Goal: Register for event/course

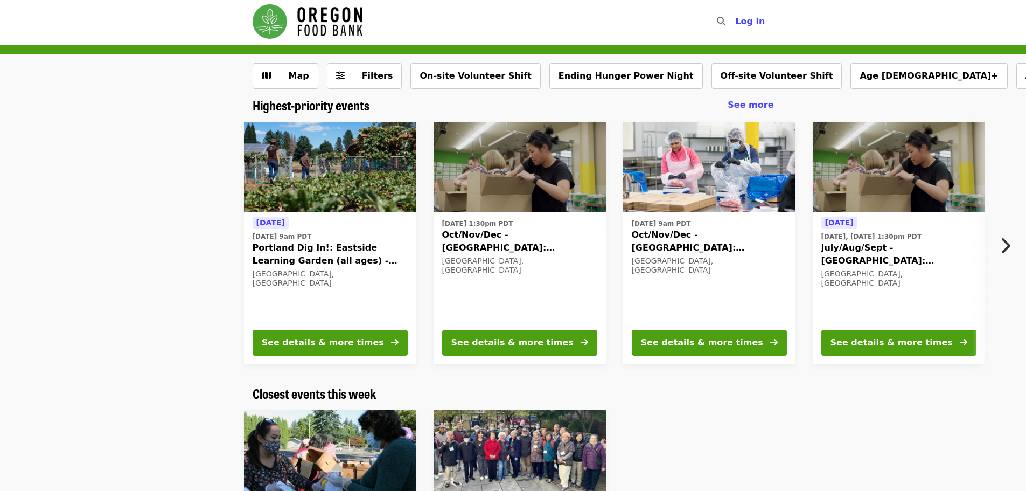
scroll to position [1, 0]
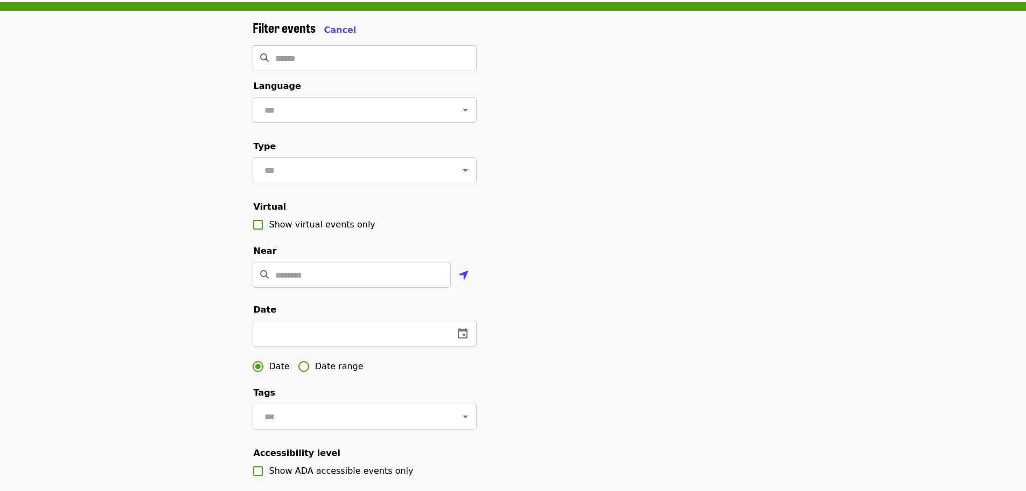
scroll to position [0, 0]
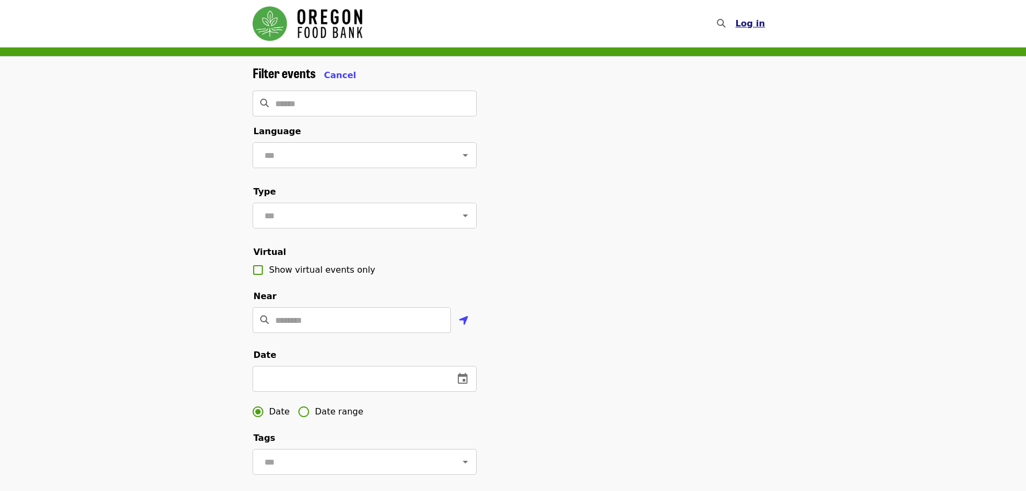
click at [765, 28] on span "Log in" at bounding box center [750, 23] width 30 height 10
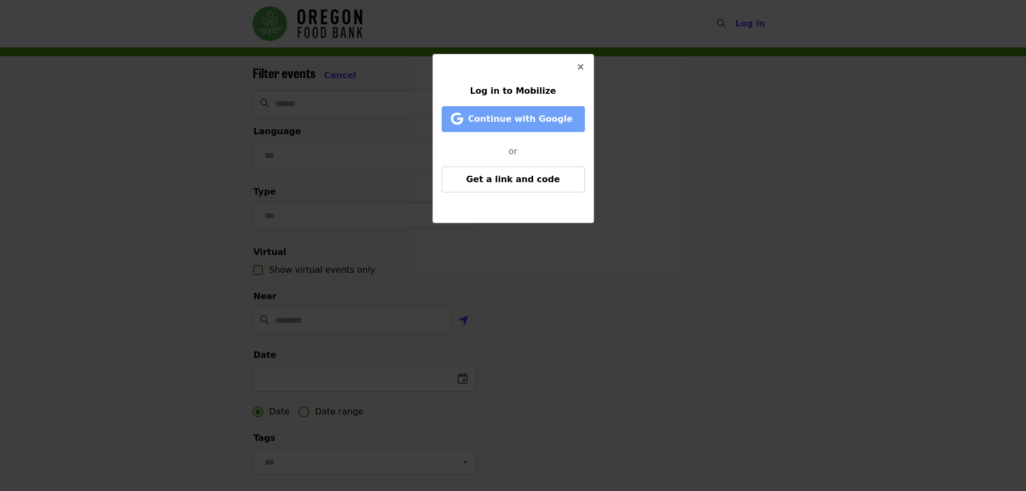
click at [514, 118] on span "Continue with Google" at bounding box center [520, 119] width 105 height 10
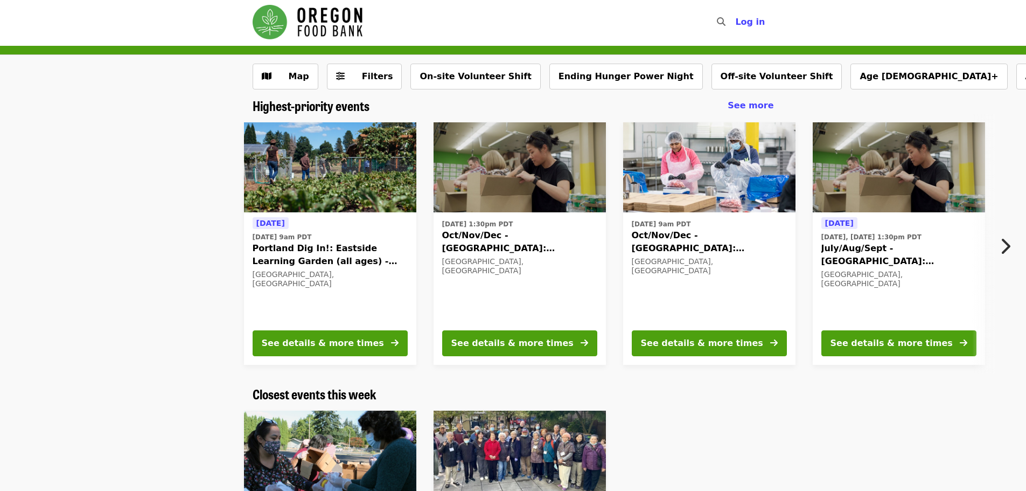
scroll to position [1, 0]
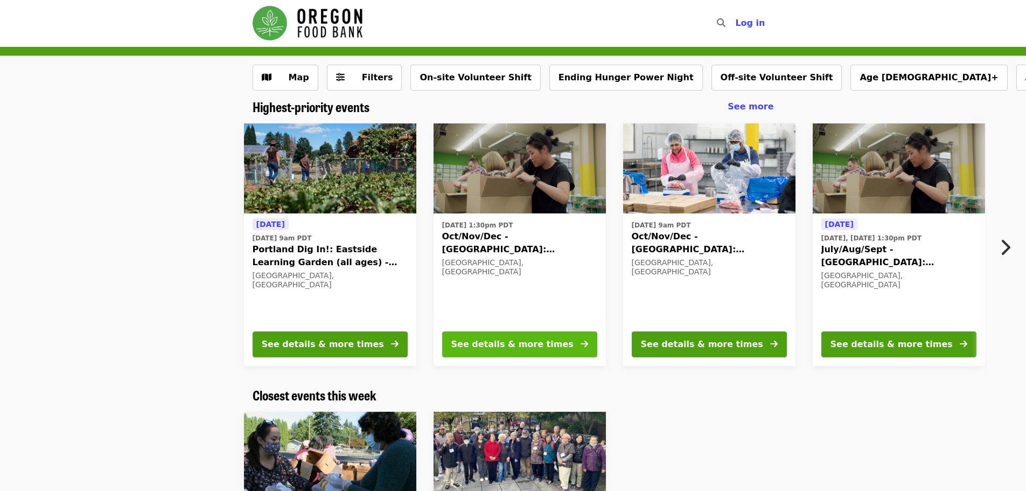
click at [475, 341] on div "See details & more times" at bounding box center [513, 344] width 122 height 13
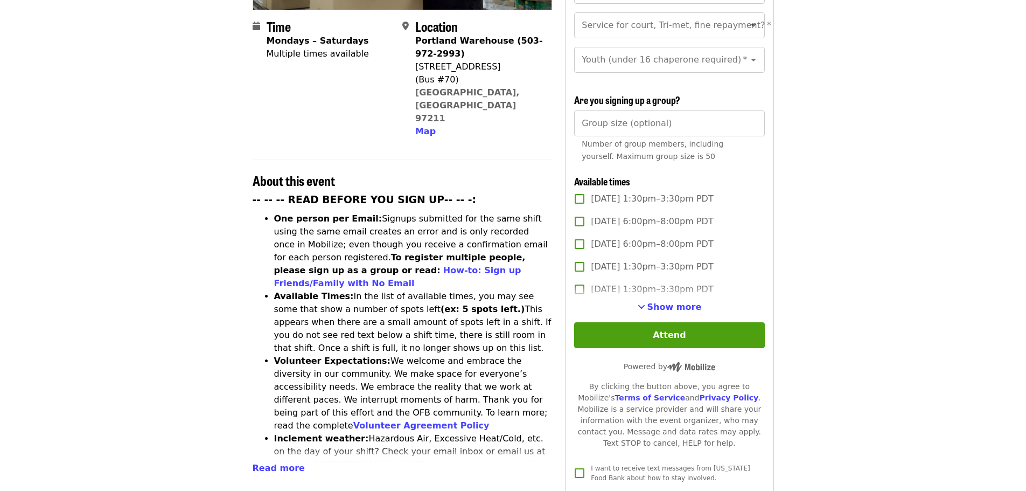
scroll to position [268, 0]
click at [663, 301] on span "Show more" at bounding box center [675, 306] width 54 height 10
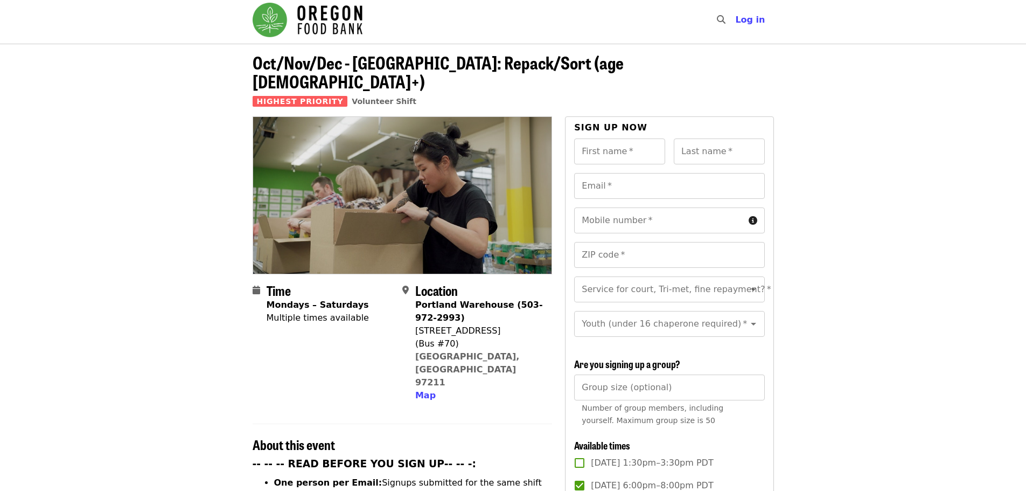
scroll to position [0, 0]
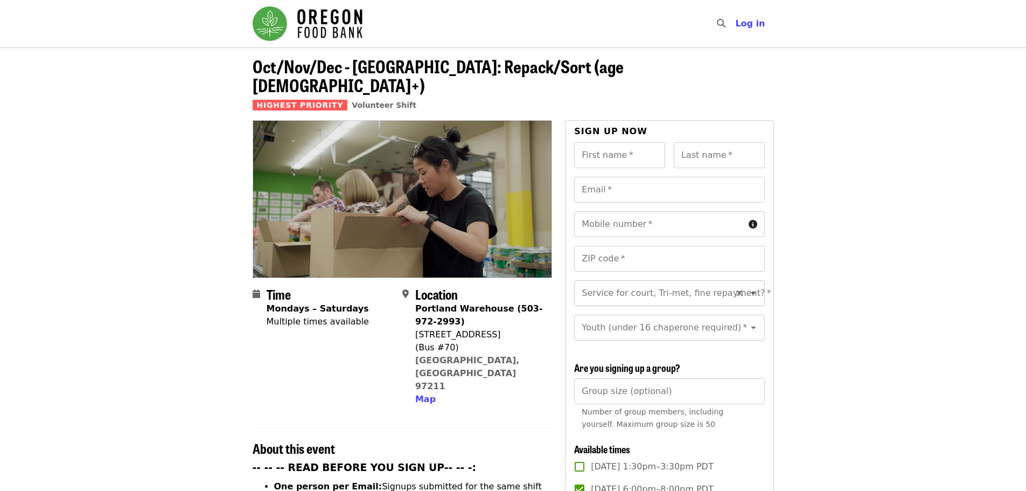
click at [632, 283] on input "Service for court, Tri-met, fine repayment?   *" at bounding box center [656, 293] width 147 height 20
click at [619, 299] on li "No" at bounding box center [665, 303] width 182 height 19
type input "**"
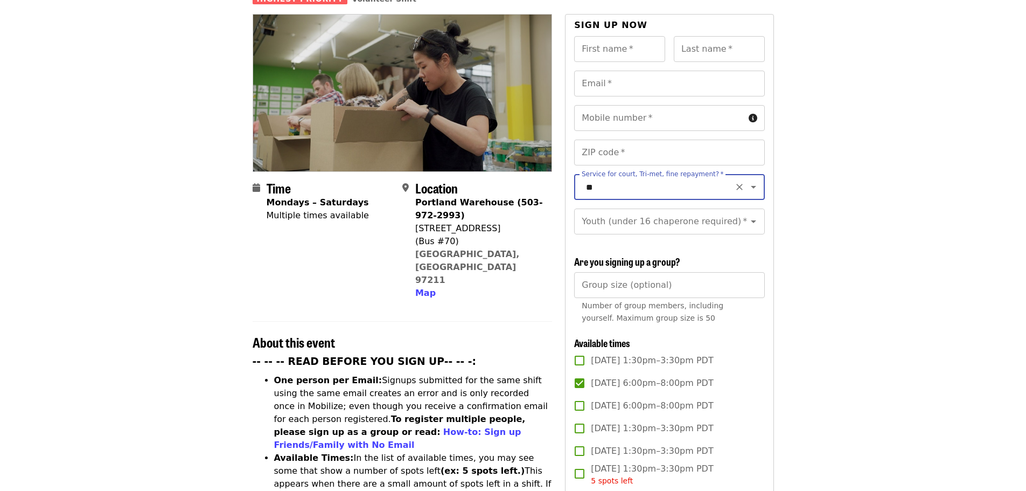
scroll to position [107, 0]
